Goal: Information Seeking & Learning: Learn about a topic

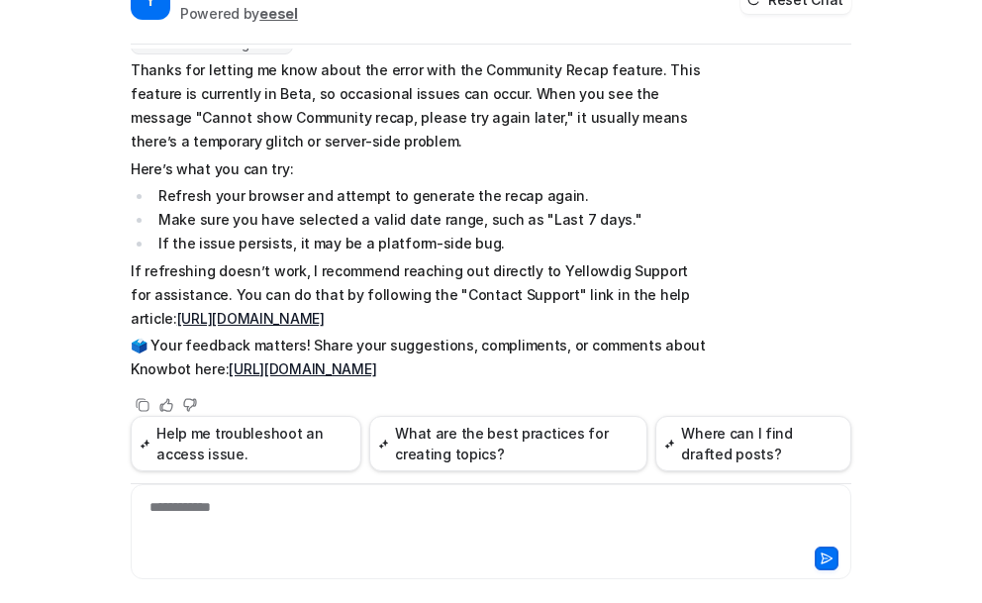
scroll to position [73, 0]
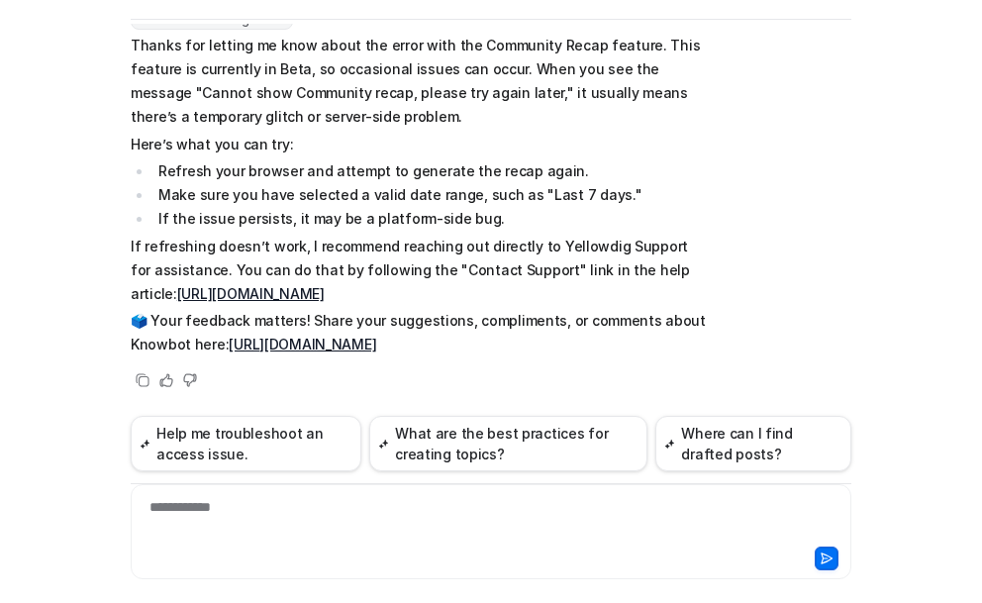
click at [183, 515] on div "**********" at bounding box center [491, 520] width 711 height 46
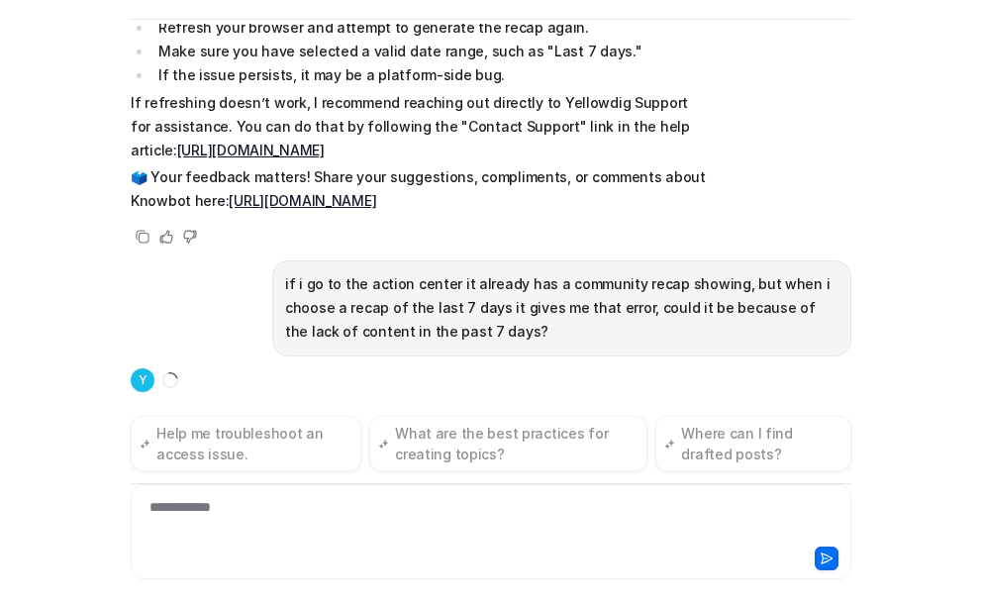
scroll to position [458, 0]
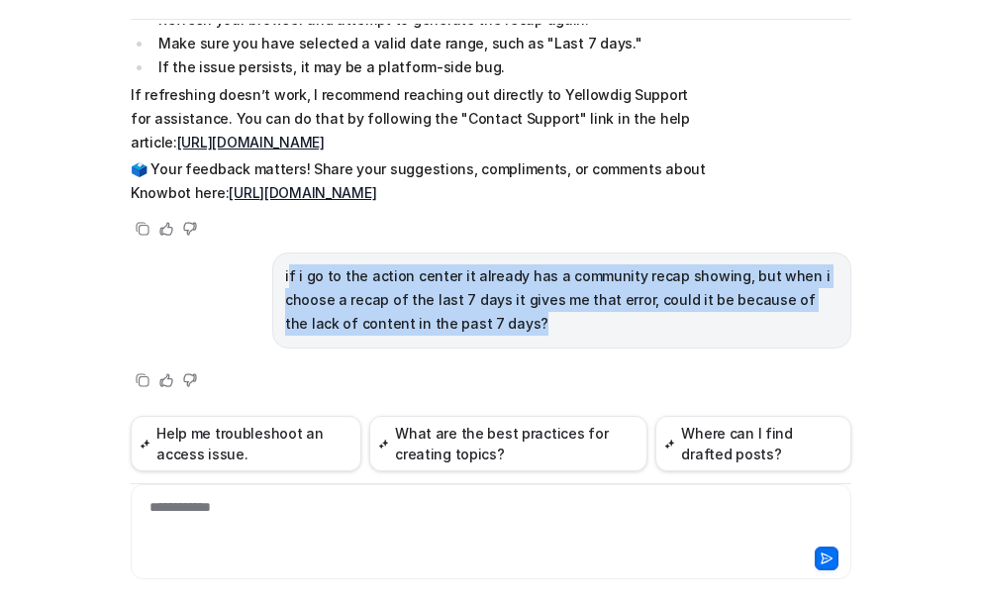
drag, startPoint x: 474, startPoint y: 329, endPoint x: 278, endPoint y: 272, distance: 203.9
click at [285, 272] on p "if i go to the action center it already has a community recap showing, but when…" at bounding box center [561, 299] width 553 height 71
copy p "f i go to the action center it already has a community recap showing, but when …"
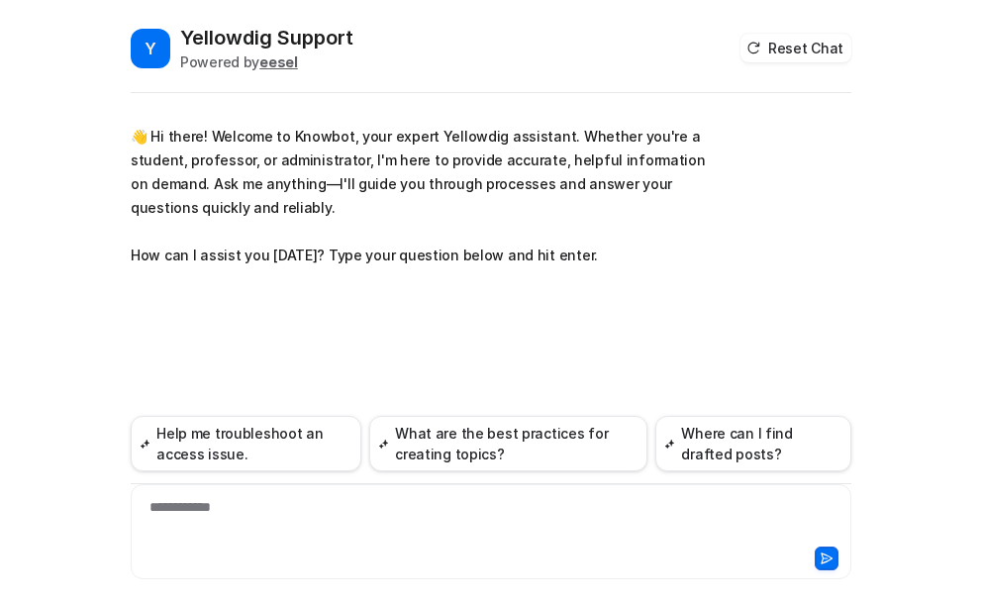
drag, startPoint x: 238, startPoint y: 509, endPoint x: 310, endPoint y: 510, distance: 71.3
click at [246, 509] on div "**********" at bounding box center [491, 520] width 711 height 46
paste div
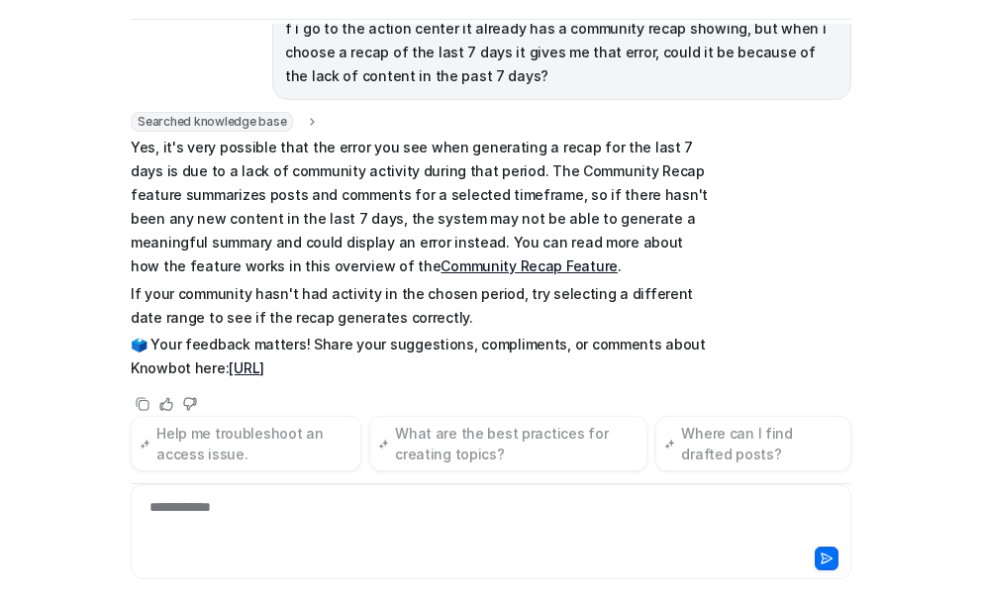
scroll to position [229, 0]
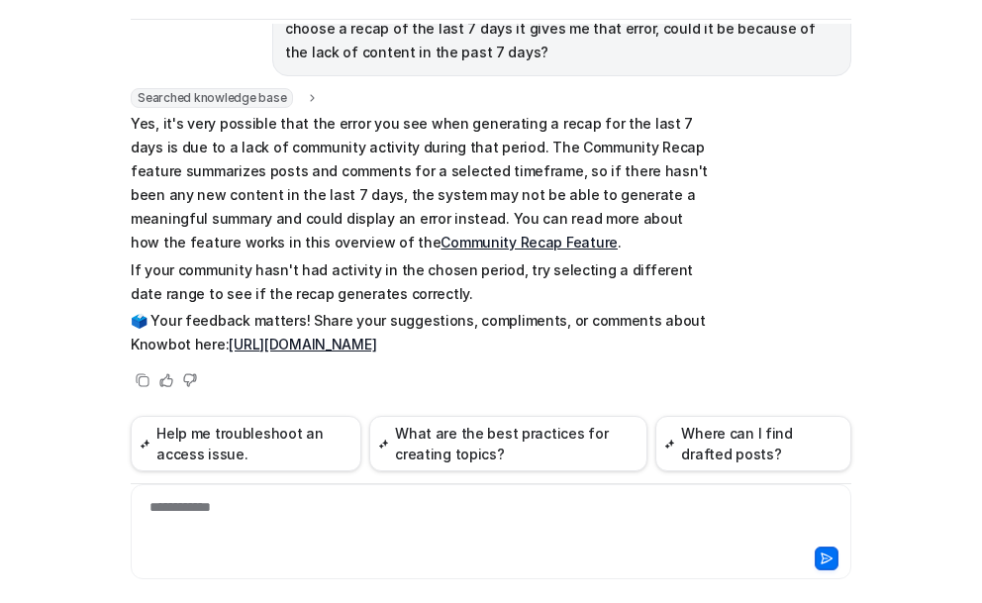
click at [440, 243] on link "Community Recap Feature" at bounding box center [528, 242] width 177 height 17
click at [195, 518] on div "**********" at bounding box center [491, 520] width 711 height 46
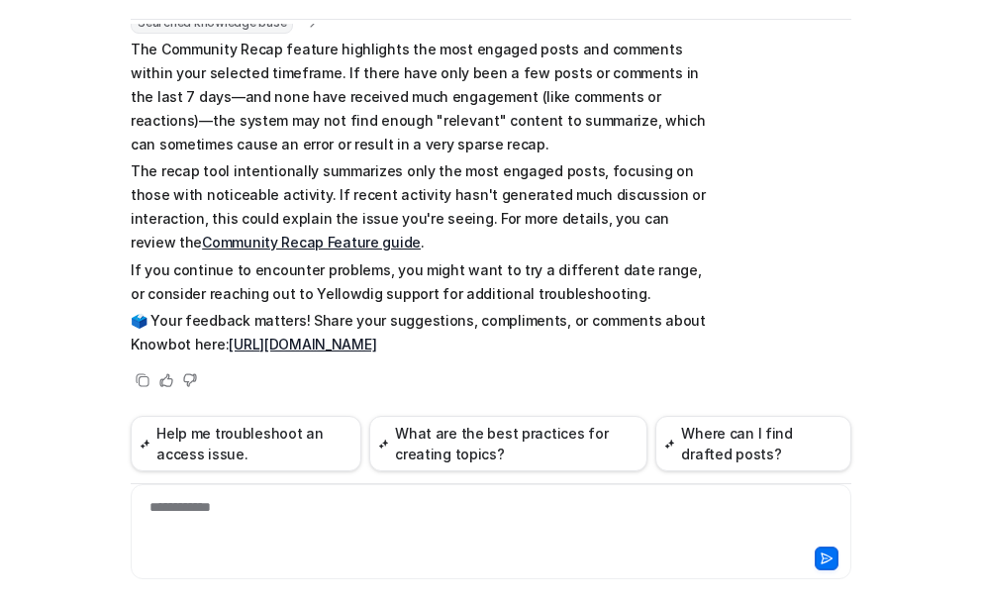
scroll to position [604, 0]
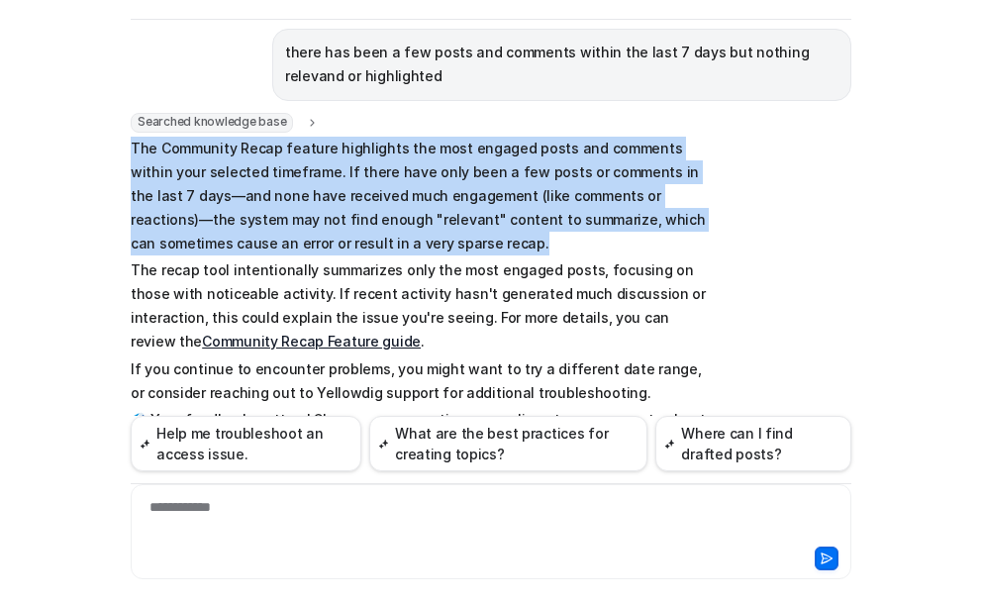
drag, startPoint x: 124, startPoint y: 146, endPoint x: 362, endPoint y: 247, distance: 259.0
click at [362, 247] on p "The Community Recap feature highlights the most engaged posts and comments with…" at bounding box center [420, 196] width 579 height 119
copy p "The Community Recap feature highlights the most engaged posts and comments with…"
click at [225, 193] on p "The Community Recap feature highlights the most engaged posts and comments with…" at bounding box center [420, 196] width 579 height 119
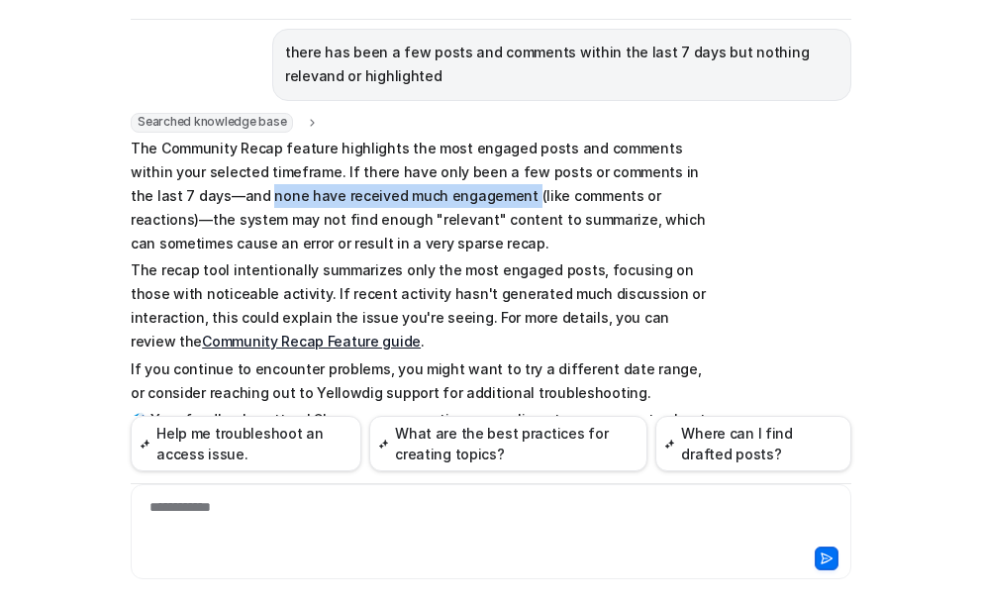
drag, startPoint x: 164, startPoint y: 194, endPoint x: 414, endPoint y: 201, distance: 249.5
click at [414, 201] on p "The Community Recap feature highlights the most engaged posts and comments with…" at bounding box center [420, 196] width 579 height 119
copy p "none have received much engagement"
